Goal: Task Accomplishment & Management: Manage account settings

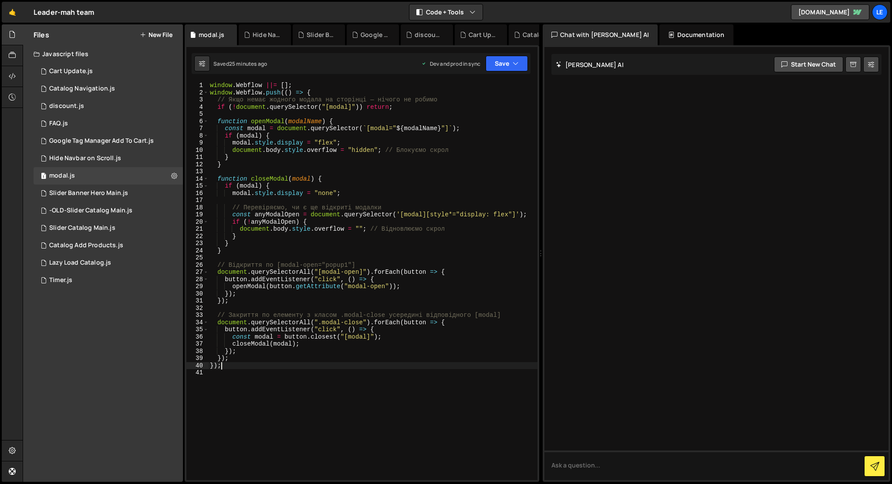
click at [344, 247] on div "window . Webflow ||= [ ] ; window . Webflow . push (( ) => { // Якщо немає жодн…" at bounding box center [372, 288] width 329 height 413
type textarea "});"
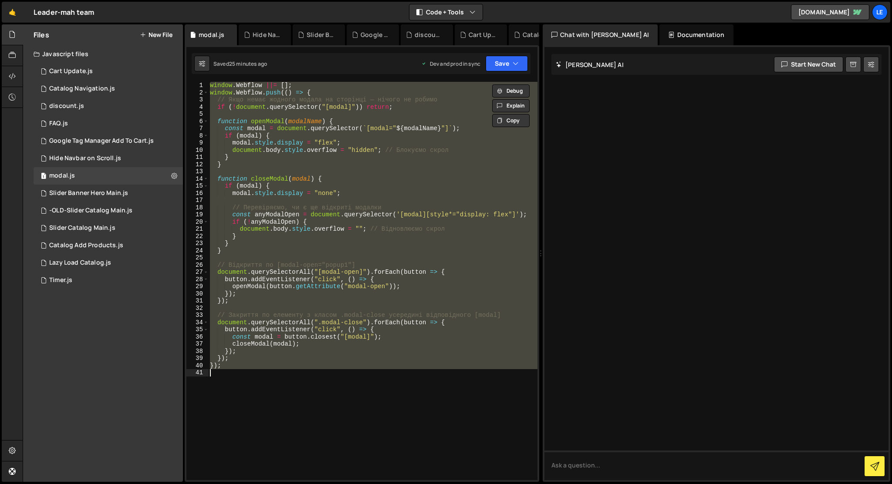
paste textarea
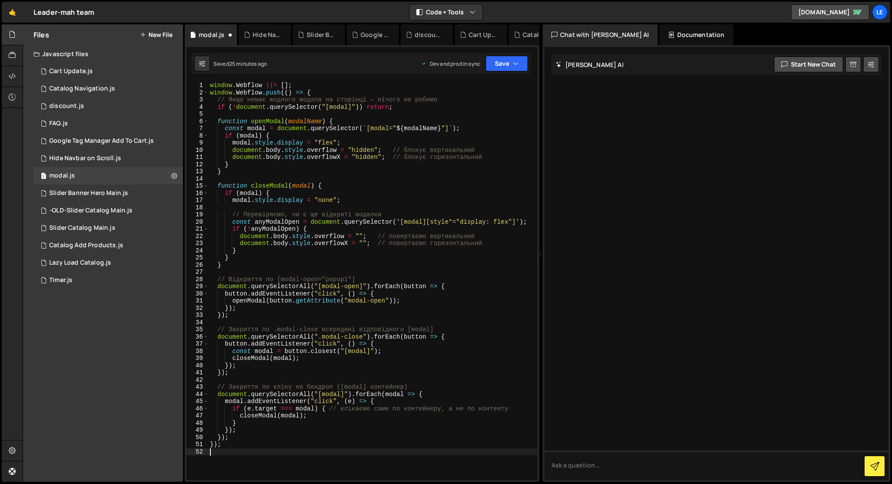
type textarea "});"
click at [95, 198] on div "1 Slider Banner Hero Main.js 0" at bounding box center [108, 193] width 149 height 17
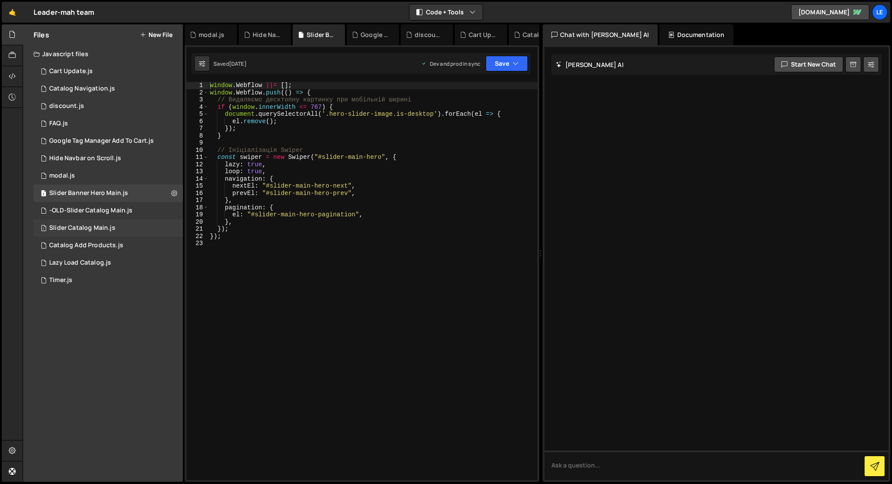
click at [138, 226] on div "1 Slider Catalog Main.js 0" at bounding box center [108, 228] width 149 height 17
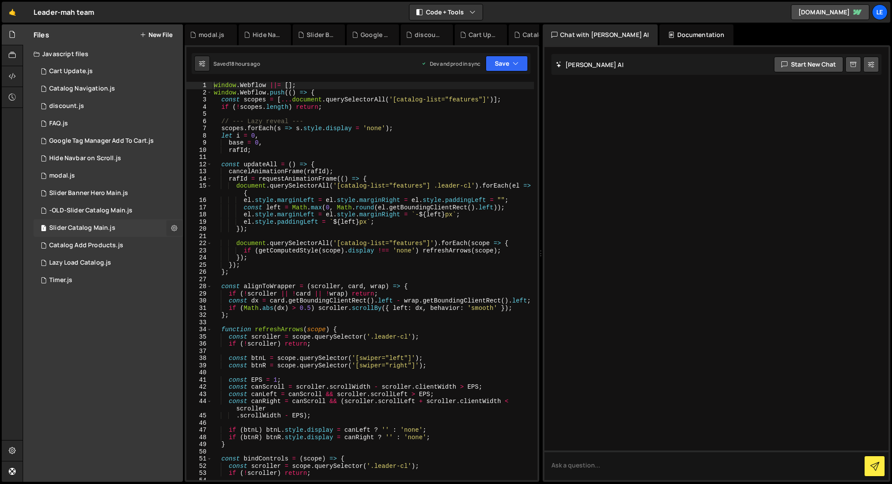
click at [170, 226] on button at bounding box center [174, 228] width 16 height 16
click at [218, 246] on button "Edit File Settings" at bounding box center [227, 246] width 85 height 17
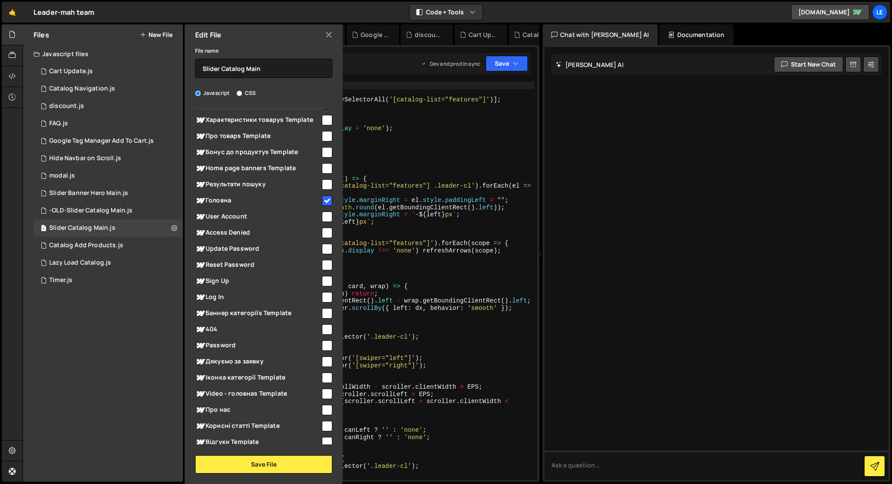
scroll to position [412, 0]
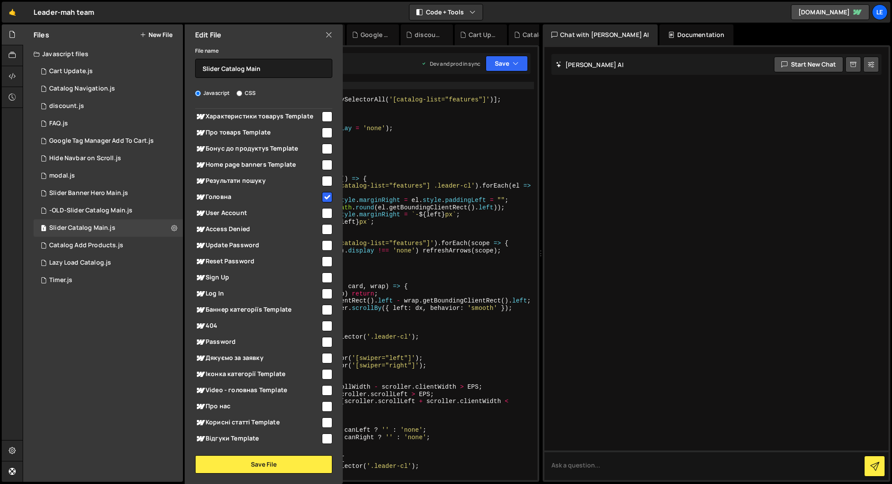
click at [324, 360] on input "checkbox" at bounding box center [327, 358] width 10 height 10
checkbox input "true"
click at [300, 466] on button "Save File" at bounding box center [263, 465] width 137 height 18
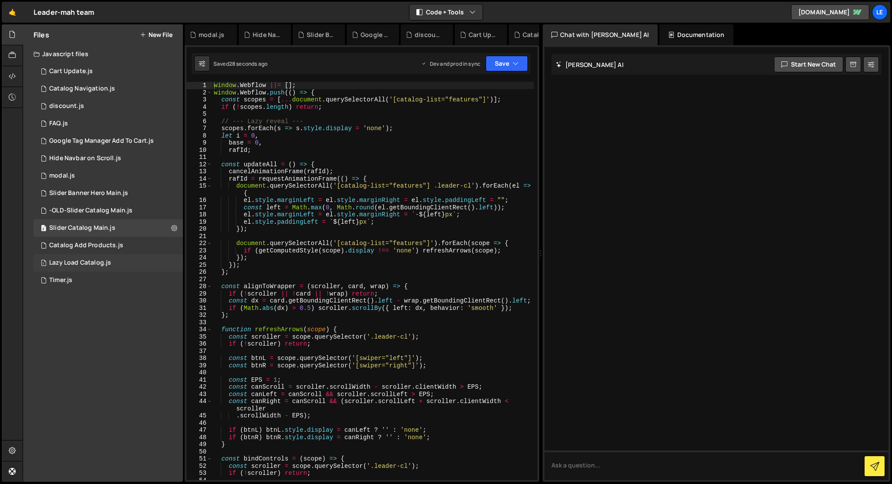
click at [135, 260] on div "1 Lazy Load Catalog.js 0" at bounding box center [108, 262] width 149 height 17
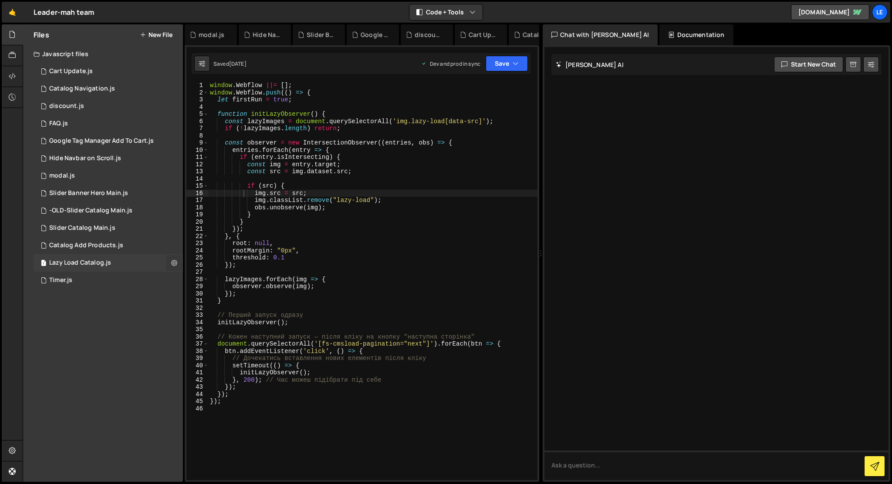
click at [172, 260] on icon at bounding box center [174, 263] width 6 height 8
type input "Lazy Load Catalog"
radio input "true"
checkbox input "true"
click at [203, 276] on button "Edit File Settings" at bounding box center [227, 281] width 85 height 17
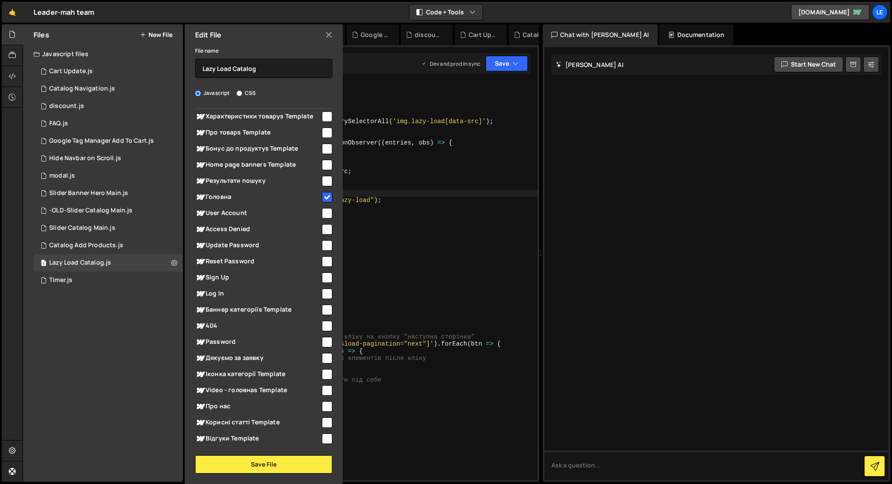
scroll to position [422, 0]
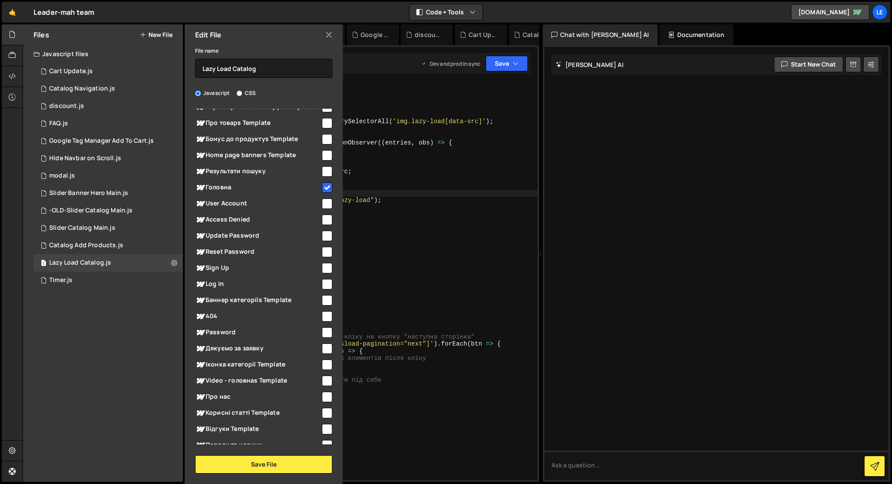
click at [323, 348] on input "checkbox" at bounding box center [327, 349] width 10 height 10
checkbox input "true"
click at [293, 465] on button "Save File" at bounding box center [263, 465] width 137 height 18
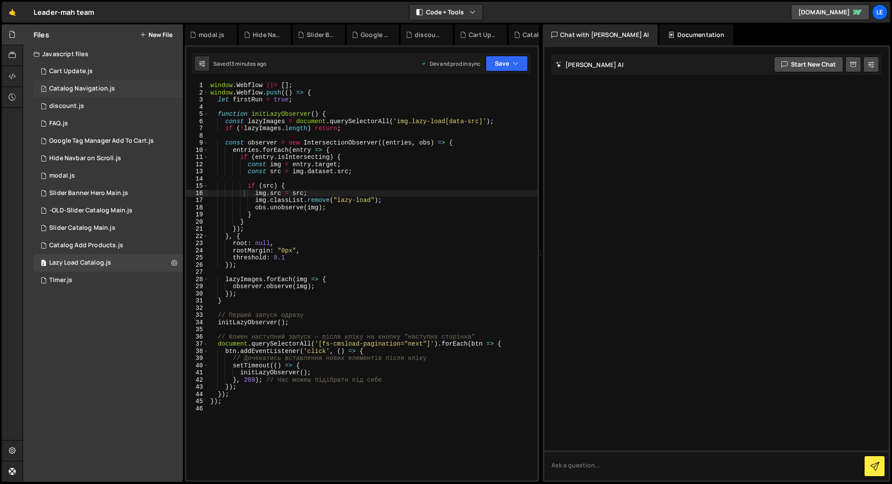
click at [88, 88] on div "Catalog Navigation.js" at bounding box center [82, 89] width 66 height 8
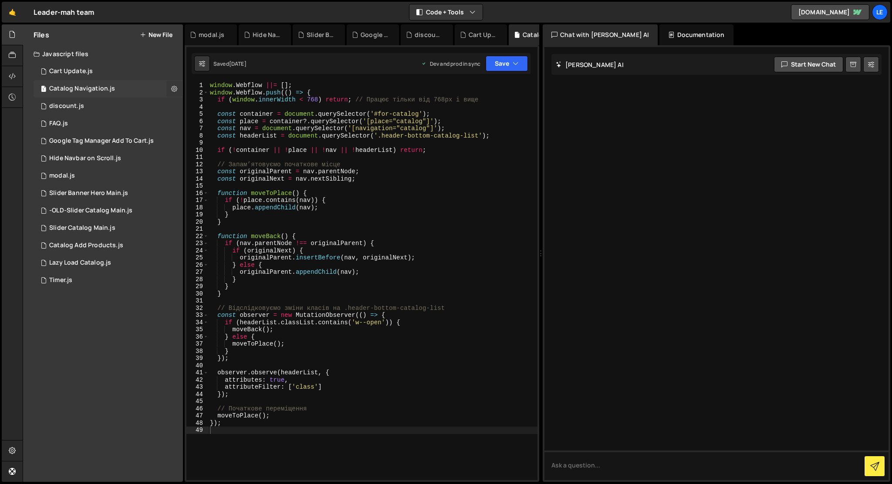
click at [176, 88] on icon at bounding box center [174, 88] width 6 height 8
type input "Catalog Navigation"
radio input "true"
click at [198, 101] on button "Edit File Settings" at bounding box center [227, 106] width 85 height 17
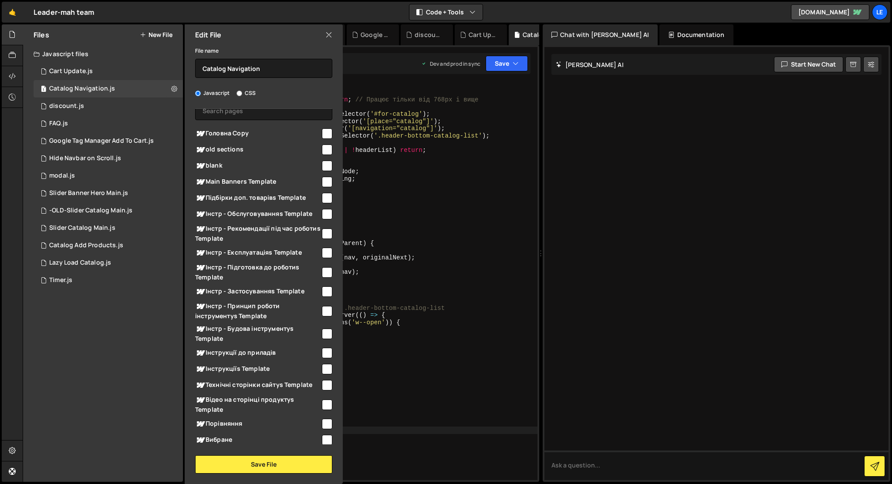
scroll to position [0, 0]
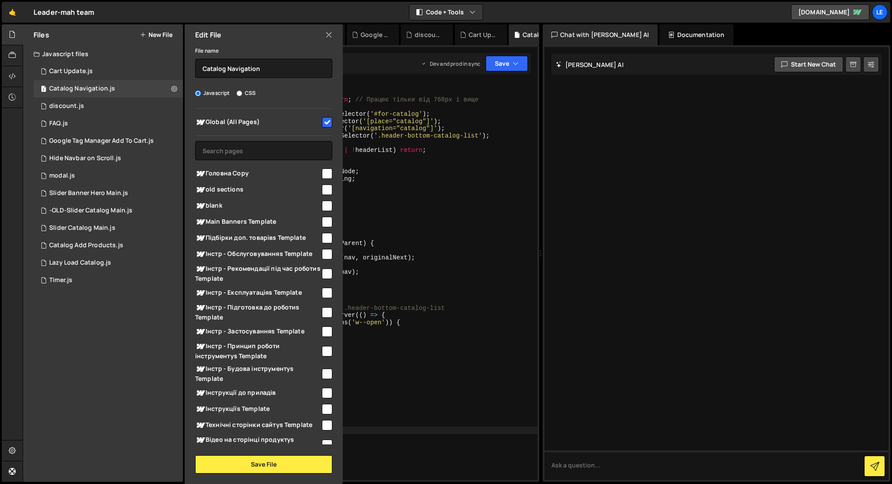
click at [324, 127] on input "checkbox" at bounding box center [327, 122] width 10 height 10
click at [324, 121] on input "checkbox" at bounding box center [327, 122] width 10 height 10
checkbox input "false"
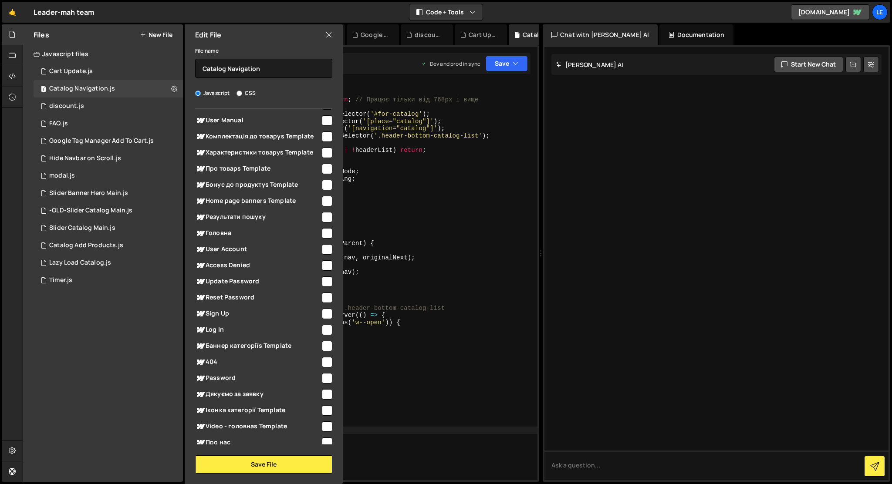
scroll to position [378, 0]
click at [322, 234] on input "checkbox" at bounding box center [327, 231] width 10 height 10
checkbox input "true"
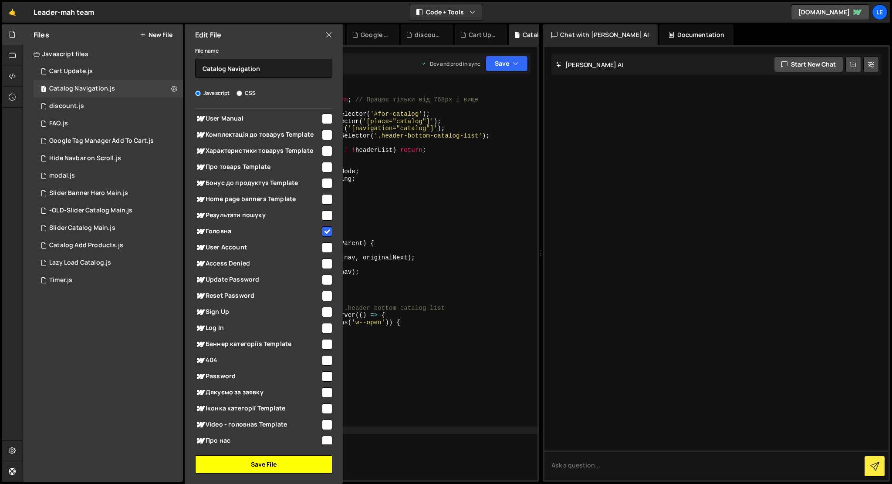
click at [285, 463] on button "Save File" at bounding box center [263, 465] width 137 height 18
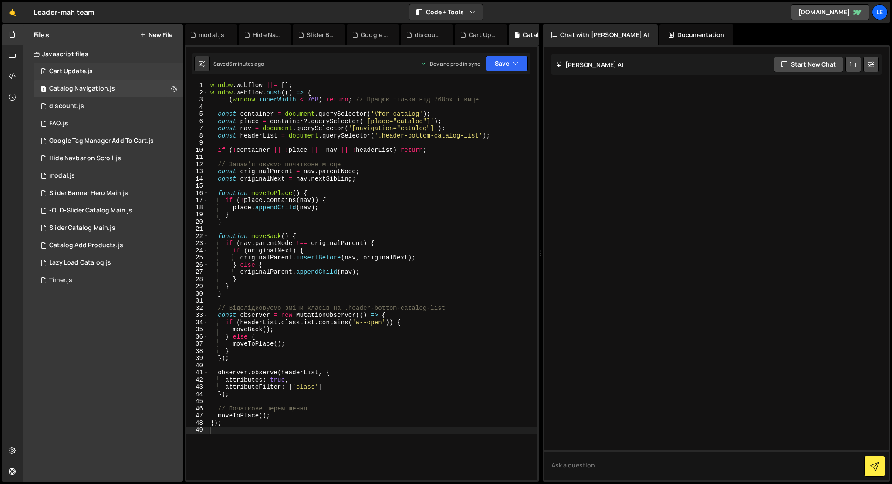
click at [97, 71] on div "1 Cart Update.js 0" at bounding box center [108, 71] width 149 height 17
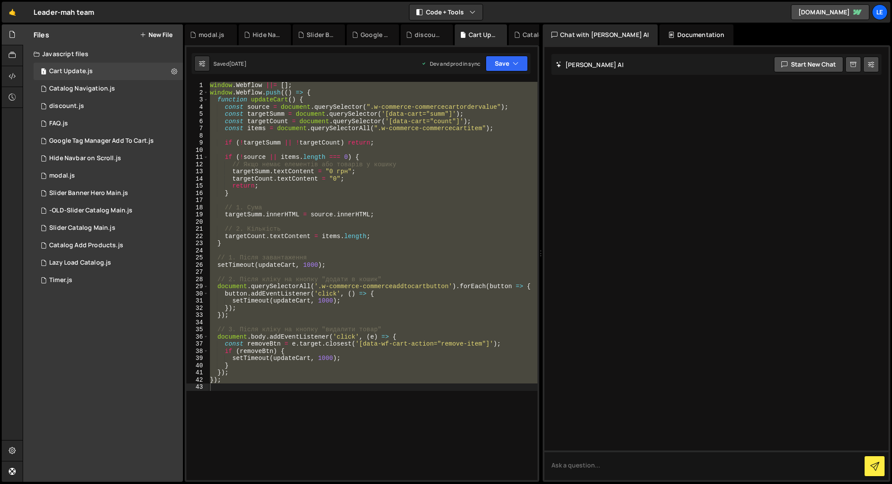
click at [349, 166] on div "window . Webflow ||= [ ] ; window . Webflow . push (( ) => { function updateCar…" at bounding box center [372, 281] width 329 height 399
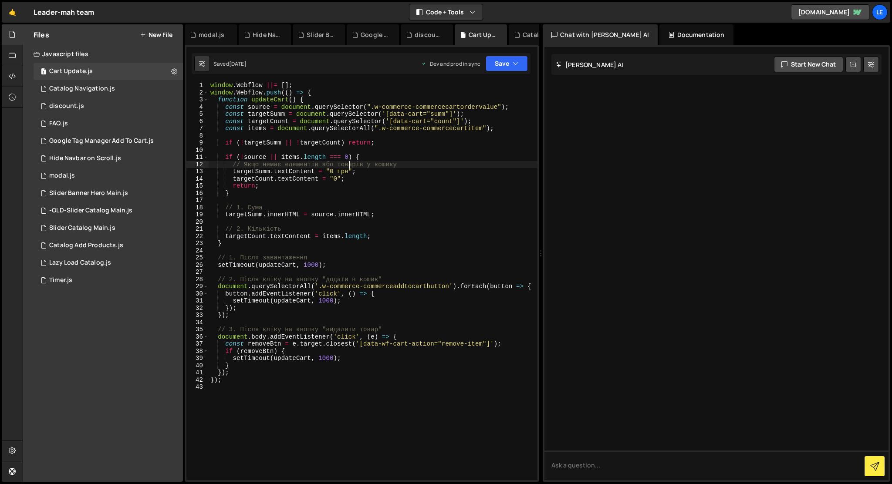
click at [307, 266] on div "window . Webflow ||= [ ] ; window . Webflow . push (( ) => { function updateCar…" at bounding box center [373, 288] width 329 height 413
type textarea "setTimeout(updateCart, 2000);"
click at [342, 248] on div "window . Webflow ||= [ ] ; window . Webflow . push (( ) => { function updateCar…" at bounding box center [373, 288] width 329 height 413
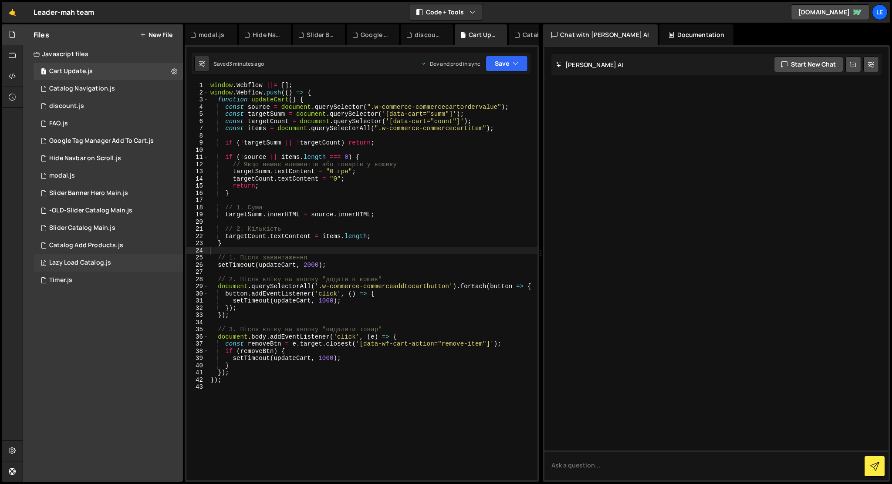
click at [68, 259] on div "2 Lazy Load Catalog.js 0" at bounding box center [108, 262] width 149 height 17
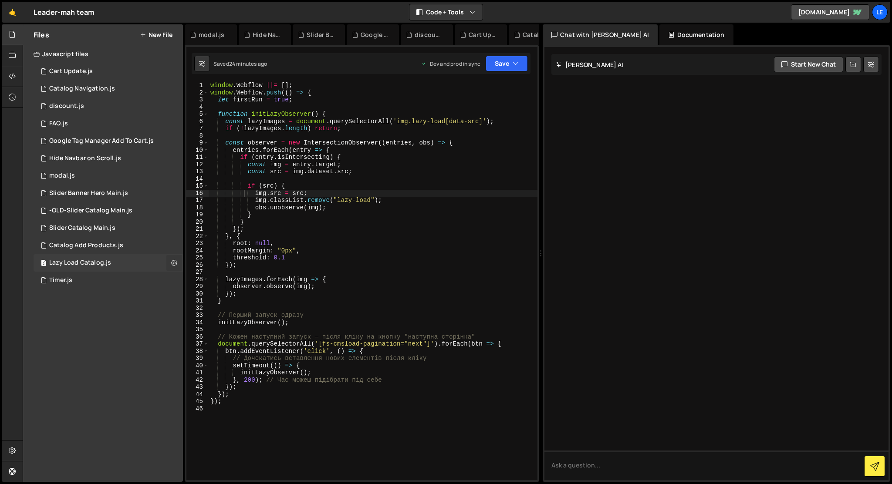
click at [173, 263] on icon at bounding box center [174, 263] width 6 height 8
click at [206, 284] on button "Edit File Settings" at bounding box center [227, 281] width 85 height 17
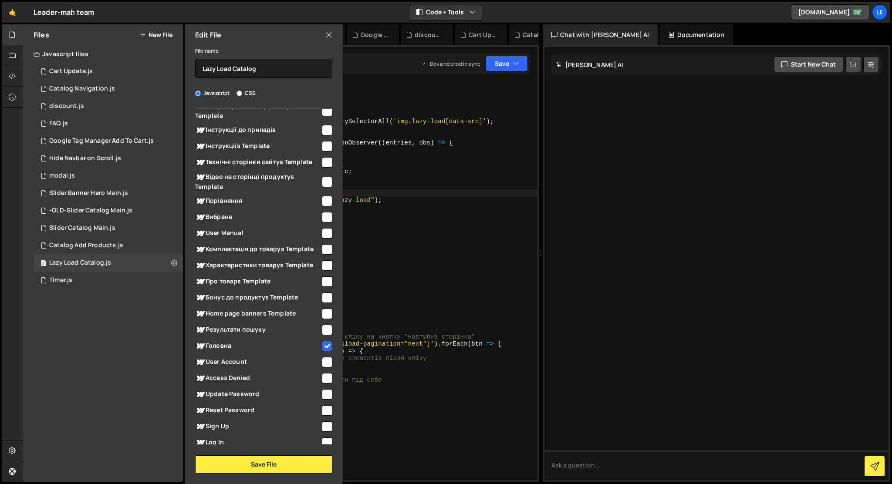
scroll to position [267, 0]
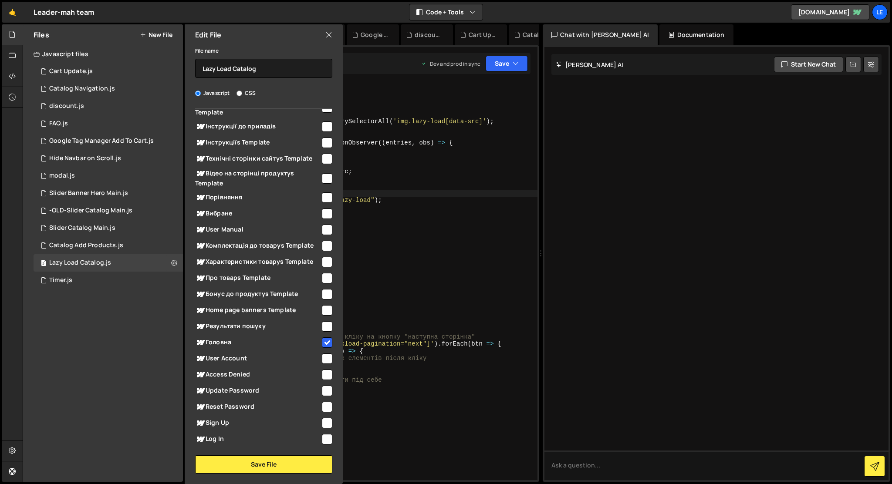
click at [322, 281] on input "checkbox" at bounding box center [327, 278] width 10 height 10
checkbox input "true"
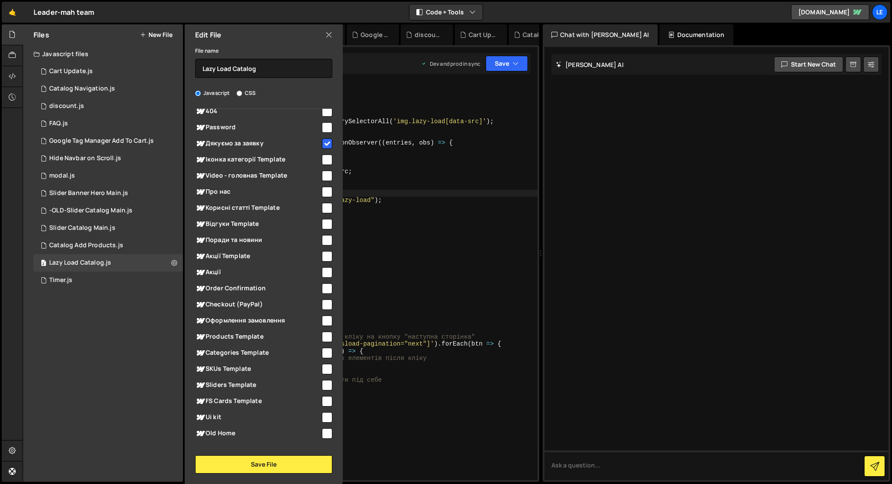
scroll to position [636, 0]
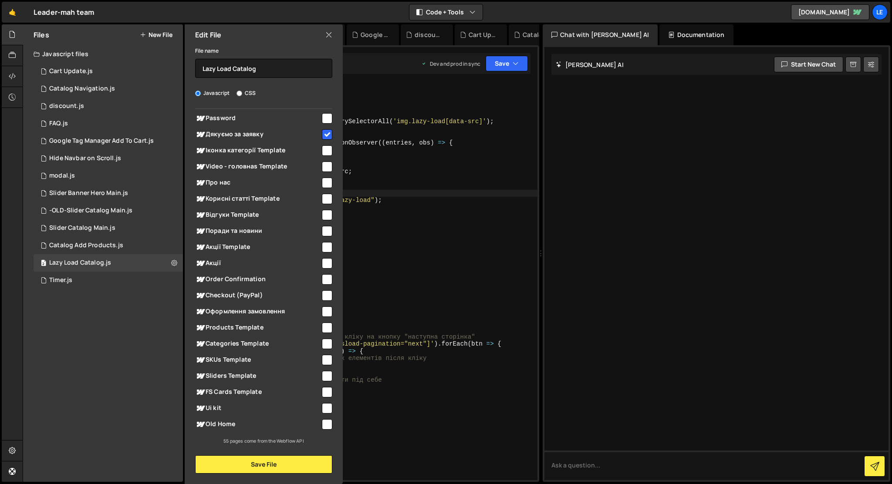
click at [322, 328] on input "checkbox" at bounding box center [327, 328] width 10 height 10
checkbox input "true"
click at [322, 342] on input "checkbox" at bounding box center [327, 344] width 10 height 10
checkbox input "true"
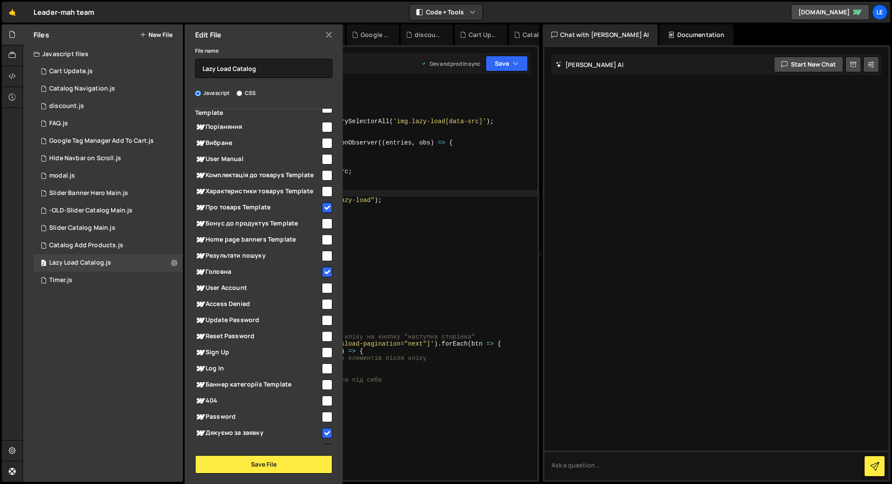
scroll to position [333, 0]
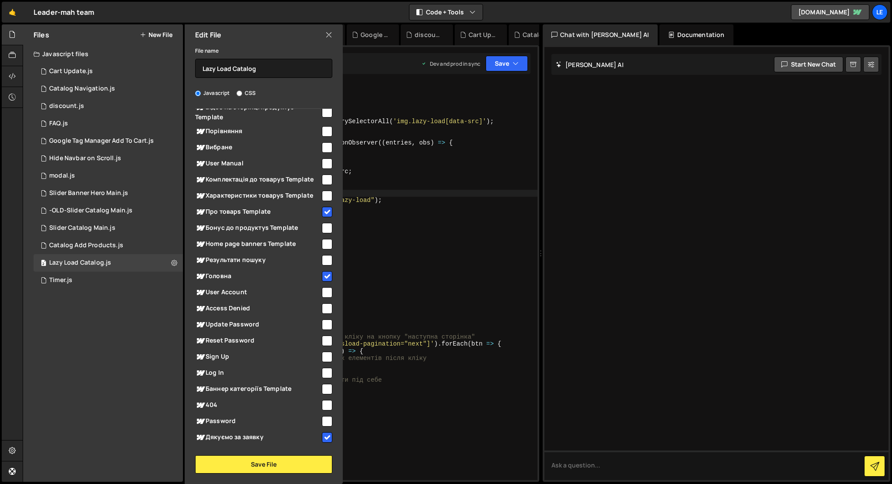
click at [323, 210] on input "checkbox" at bounding box center [327, 212] width 10 height 10
checkbox input "false"
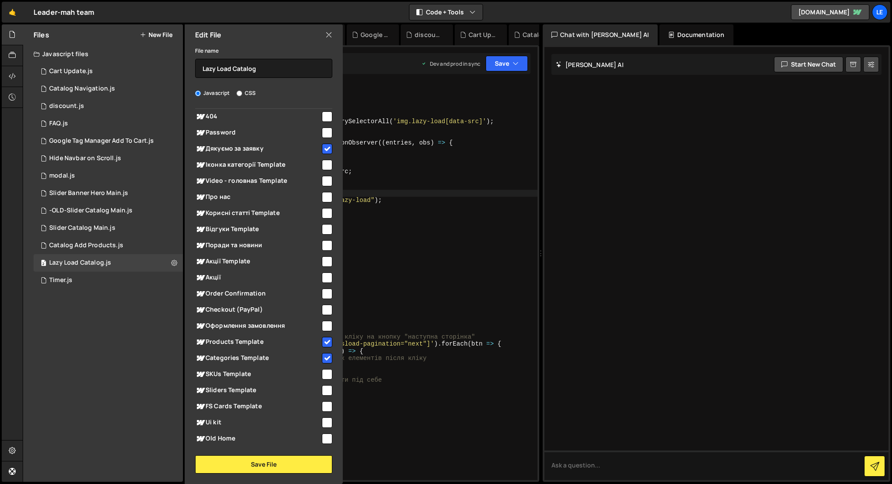
scroll to position [636, 0]
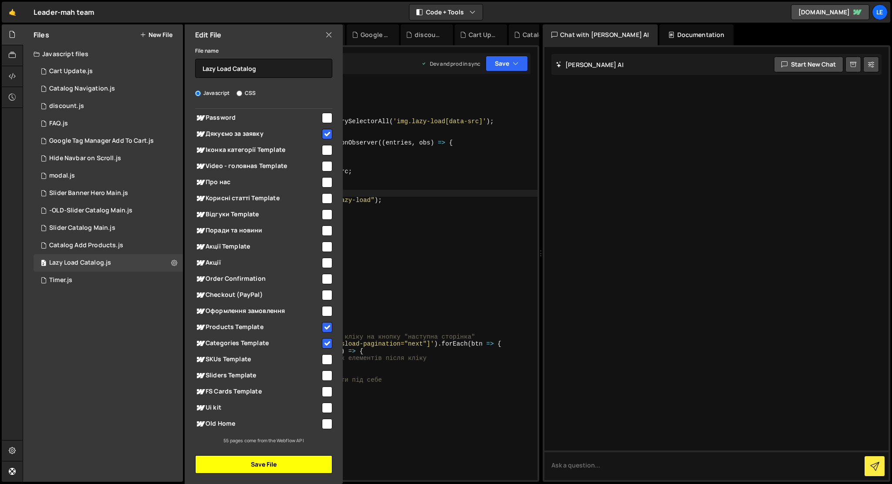
click at [250, 465] on button "Save File" at bounding box center [263, 465] width 137 height 18
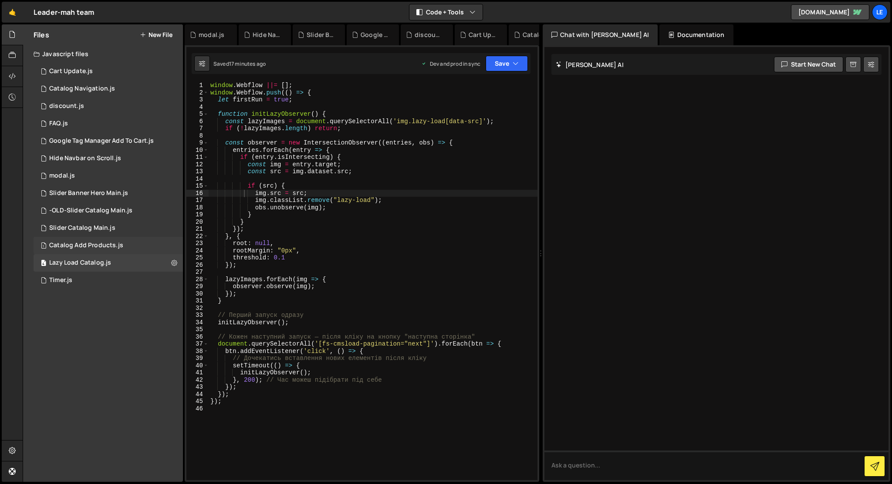
click at [172, 247] on div "1 Catalog Add Products.js 0" at bounding box center [108, 245] width 149 height 17
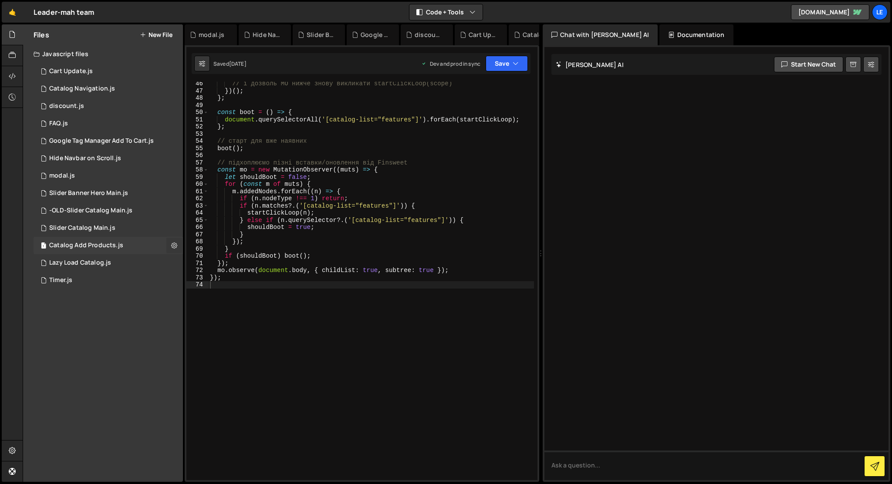
click at [172, 246] on icon at bounding box center [174, 245] width 6 height 8
type input "Catalog Add Products"
radio input "true"
checkbox input "true"
click at [205, 264] on button "Edit File Settings" at bounding box center [227, 263] width 85 height 17
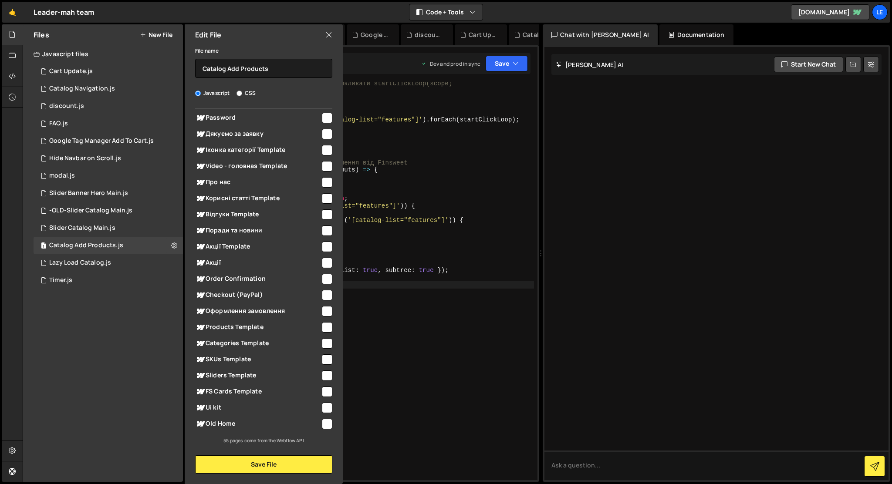
click at [322, 325] on input "checkbox" at bounding box center [327, 327] width 10 height 10
checkbox input "true"
click at [324, 345] on input "checkbox" at bounding box center [327, 343] width 10 height 10
checkbox input "true"
click at [307, 461] on button "Save File" at bounding box center [263, 465] width 137 height 18
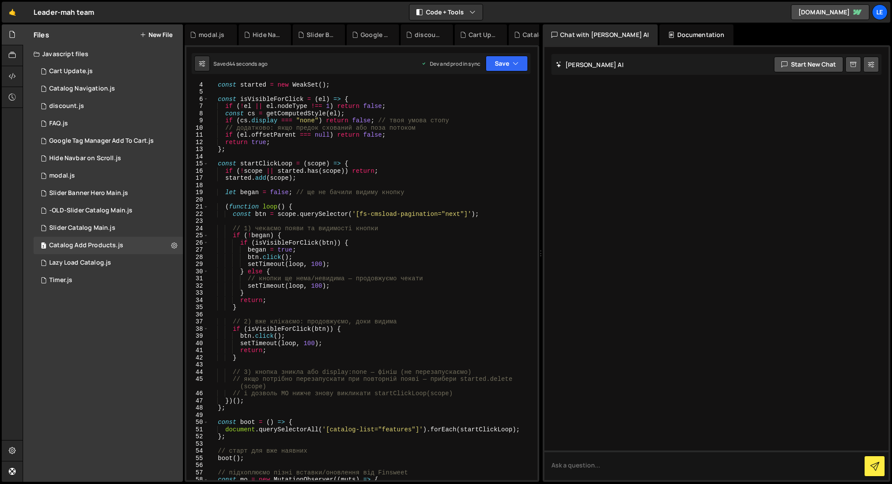
scroll to position [0, 0]
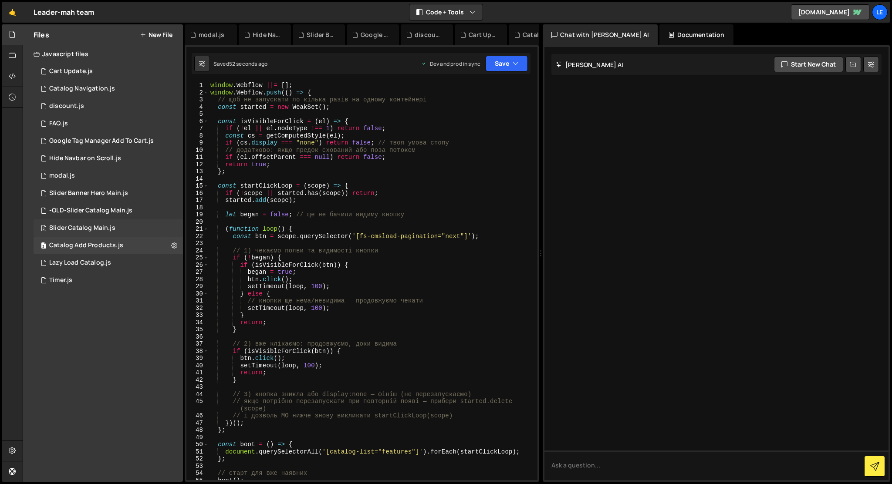
click at [85, 230] on div "Slider Catalog Main.js" at bounding box center [82, 228] width 66 height 8
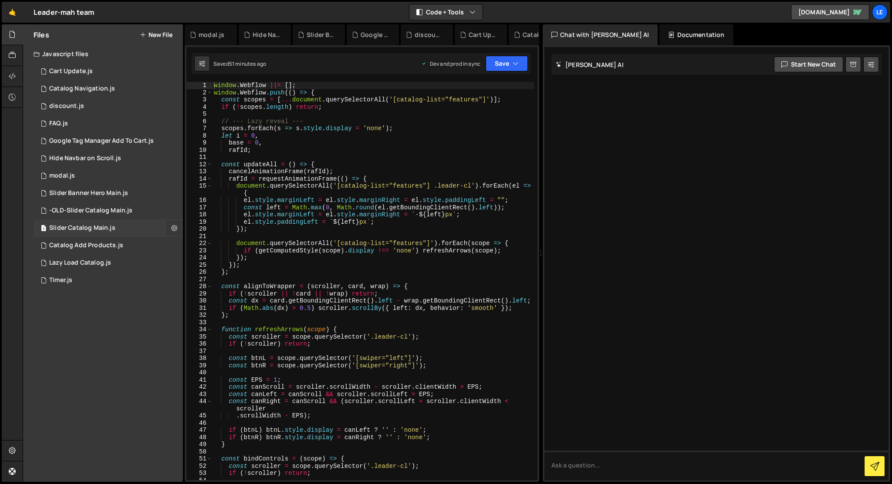
click at [175, 226] on icon at bounding box center [174, 228] width 6 height 8
type input "Slider Catalog Main"
radio input "true"
checkbox input "true"
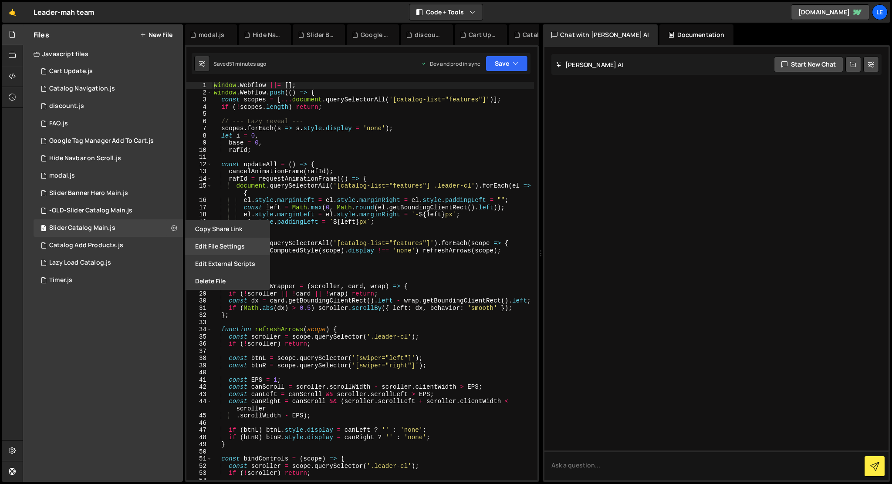
click at [201, 244] on button "Edit File Settings" at bounding box center [227, 246] width 85 height 17
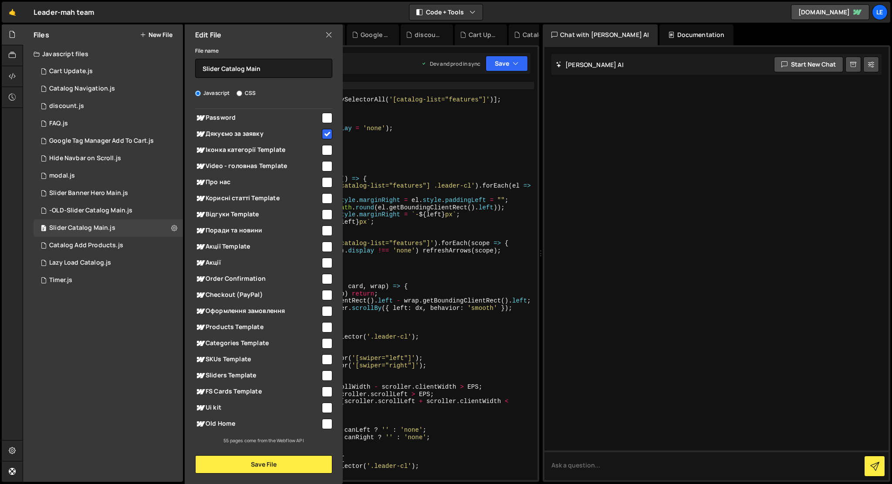
scroll to position [636, 0]
click at [324, 325] on input "checkbox" at bounding box center [327, 327] width 10 height 10
checkbox input "true"
click at [288, 461] on button "Save File" at bounding box center [263, 465] width 137 height 18
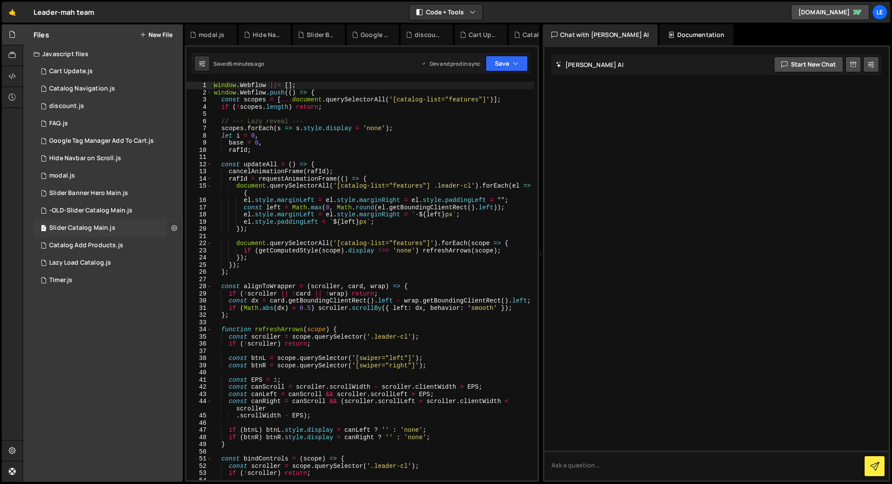
click at [176, 226] on icon at bounding box center [174, 228] width 6 height 8
click at [204, 244] on button "Edit File Settings" at bounding box center [227, 246] width 85 height 17
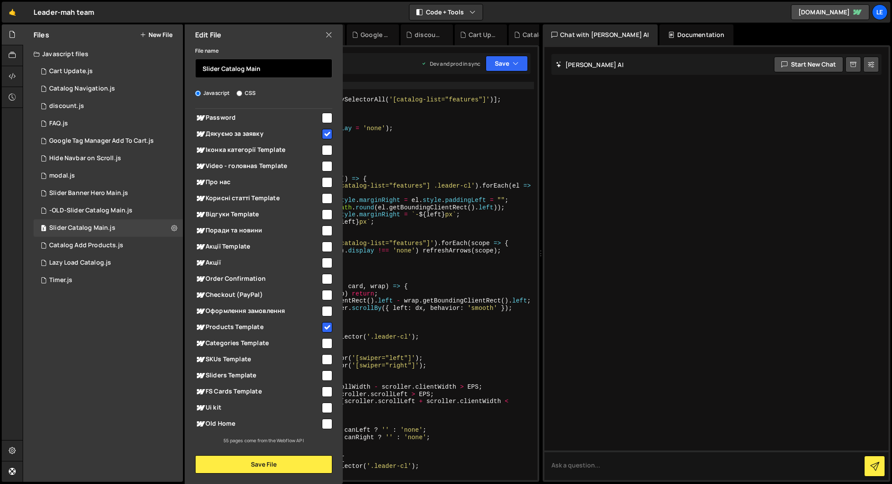
click at [264, 72] on input "Slider Catalog Main" at bounding box center [263, 68] width 137 height 19
type input "Slider Catalog"
click at [243, 462] on button "Save File" at bounding box center [263, 465] width 137 height 18
